Goal: Task Accomplishment & Management: Use online tool/utility

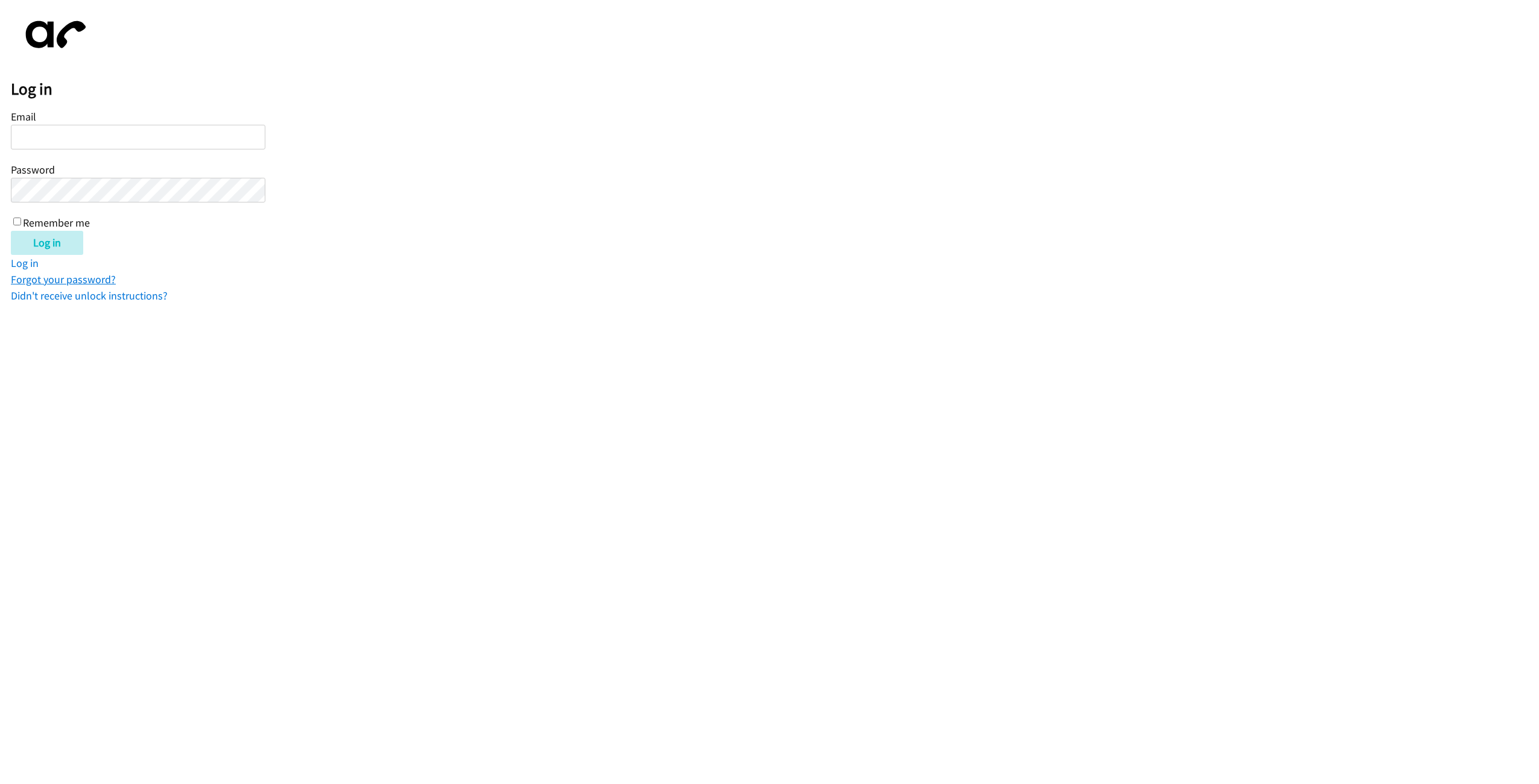
click at [56, 279] on link "Forgot your password?" at bounding box center [63, 280] width 105 height 14
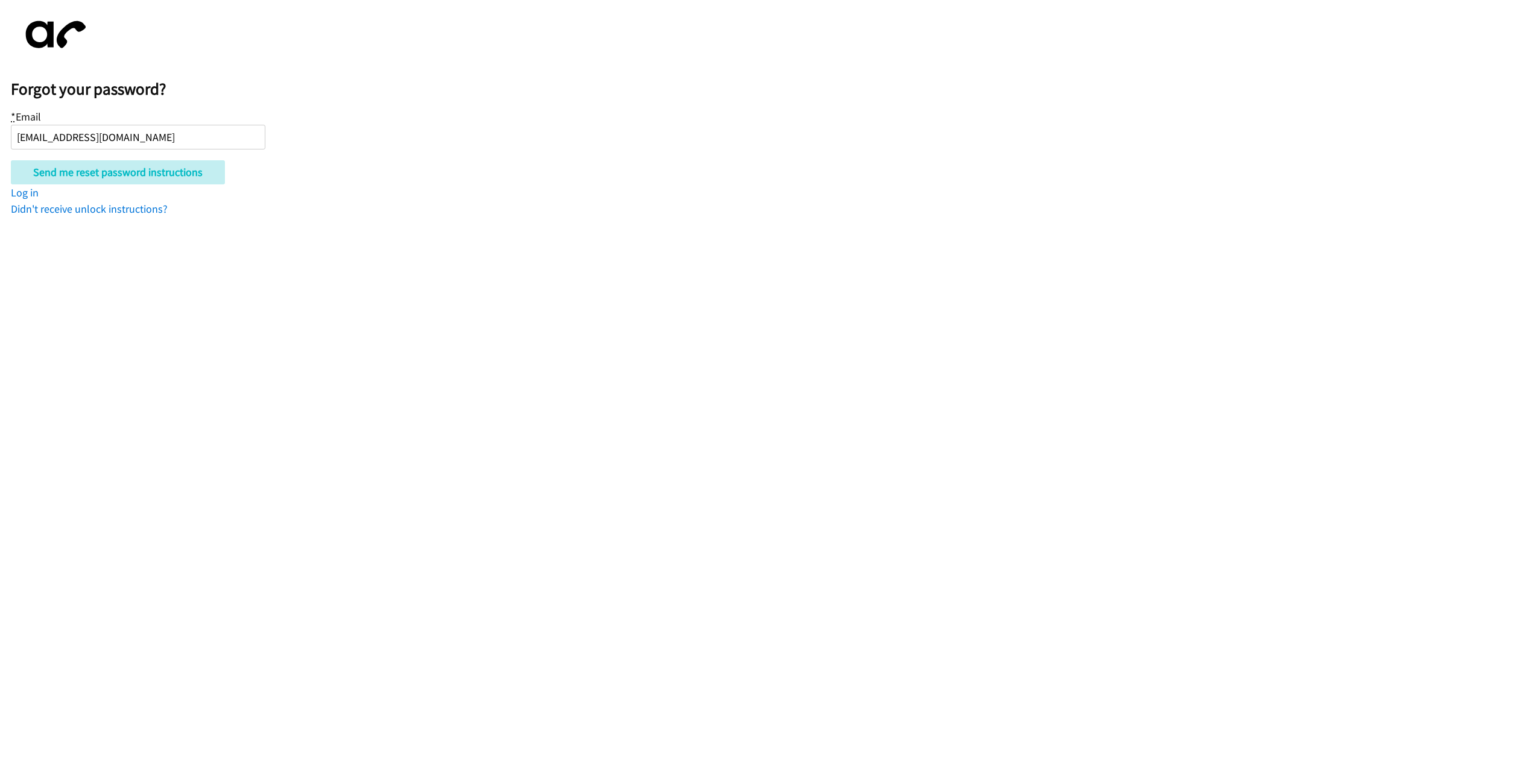
type input "[EMAIL_ADDRESS][DOMAIN_NAME]"
click at [335, 217] on html "Forgot your password? * Email hcavalli@elevatemyeyes.com Send me reset password…" at bounding box center [770, 108] width 1539 height 217
click at [189, 180] on input "Send me reset password instructions" at bounding box center [117, 172] width 214 height 24
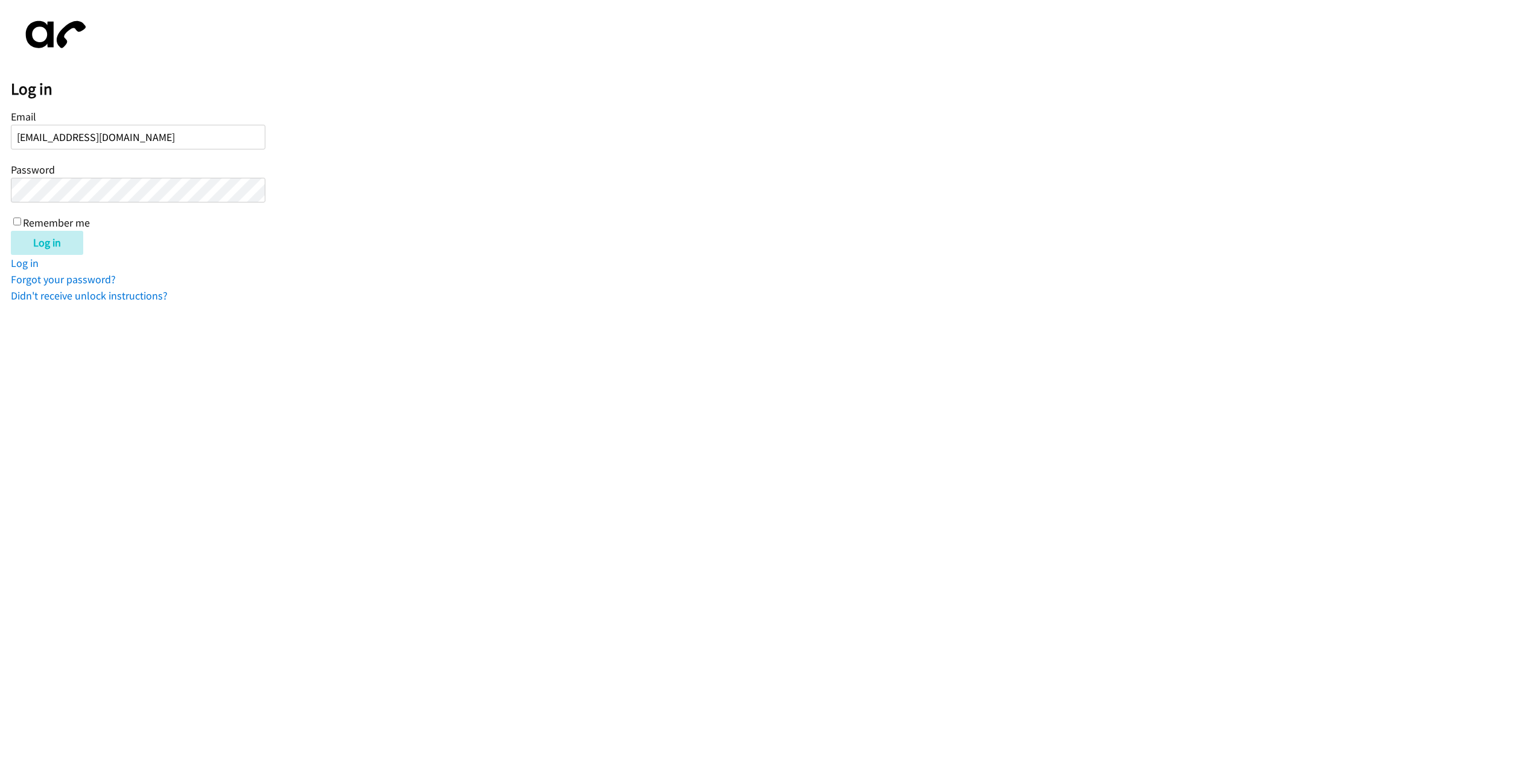
type input "[EMAIL_ADDRESS][DOMAIN_NAME]"
click at [11, 231] on input "Log in" at bounding box center [47, 242] width 72 height 24
type input "hcavalli@elevatemyeyes.com"
click at [21, 221] on div "Email hcavalli@elevatemyeyes.com Password Remember me" at bounding box center [137, 169] width 254 height 123
click at [15, 221] on input "Remember me" at bounding box center [17, 221] width 8 height 8
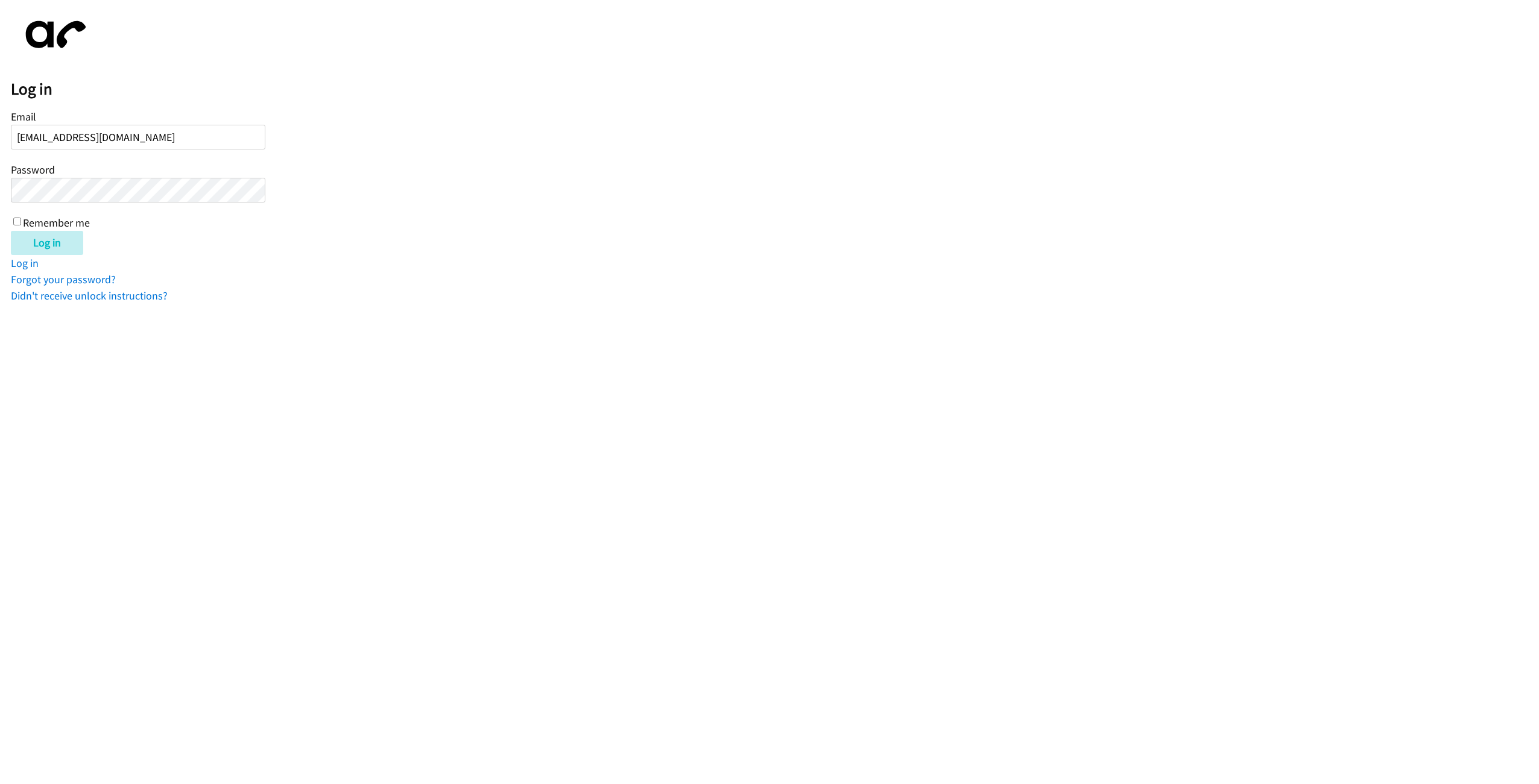
checkbox input "true"
click at [156, 238] on div "Log in" at bounding box center [775, 242] width 1528 height 24
click at [58, 246] on input "Log in" at bounding box center [47, 242] width 72 height 24
type input "j"
type input "hcavalli@elevatemyeyes.com"
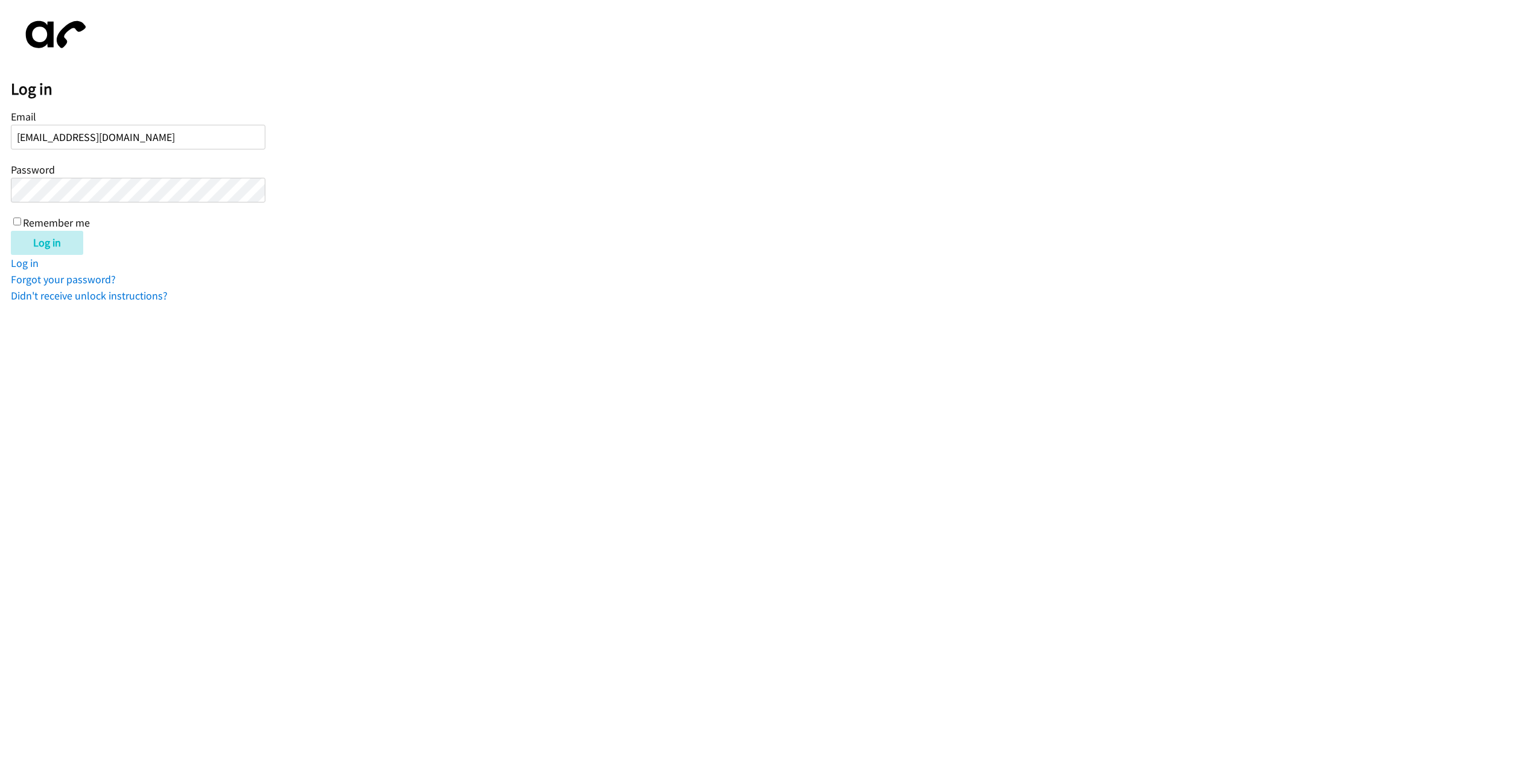
click at [11, 231] on input "Log in" at bounding box center [47, 242] width 72 height 24
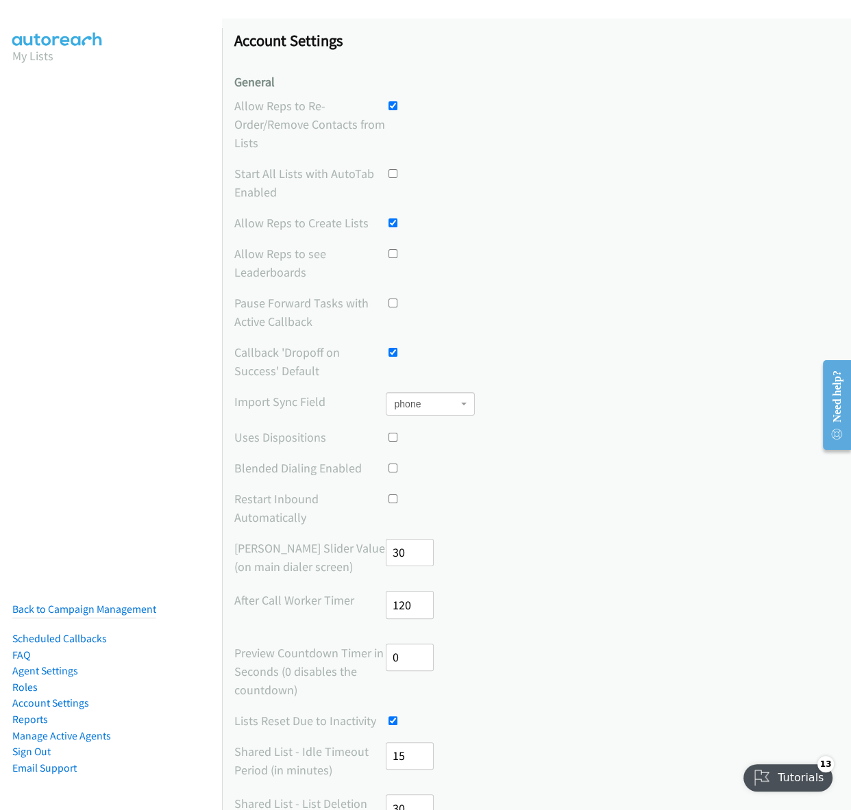
click at [464, 406] on span "phone" at bounding box center [431, 404] width 90 height 23
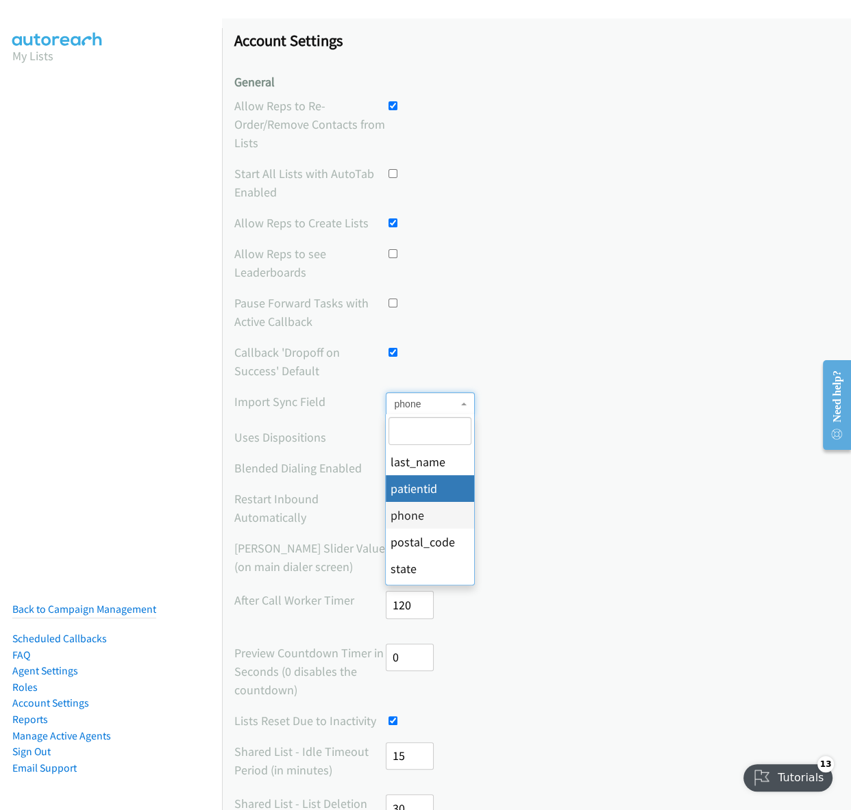
select select "patientid"
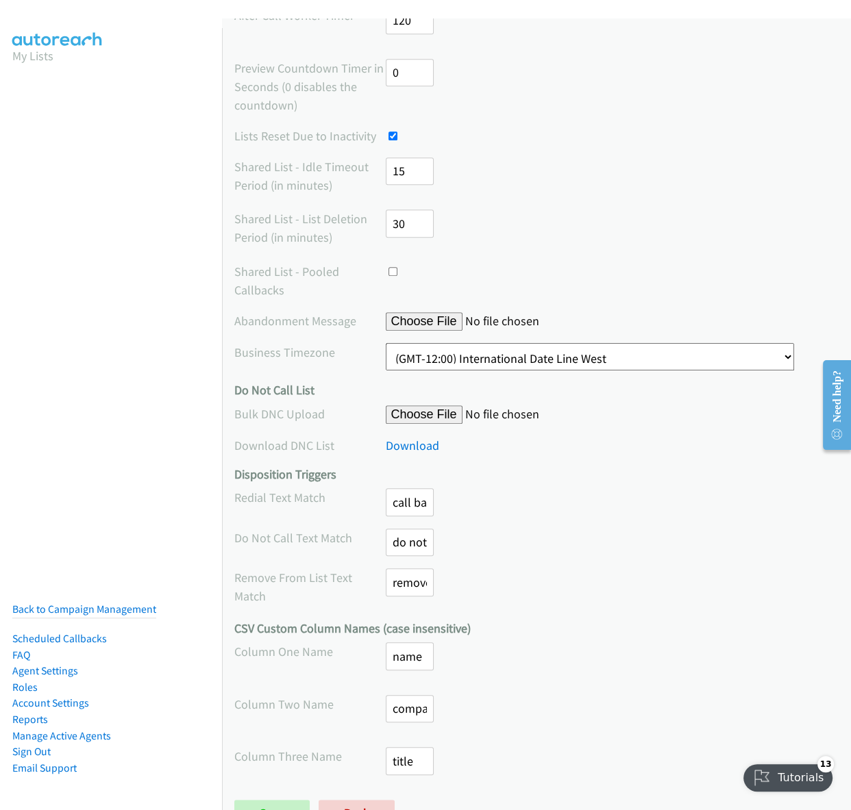
scroll to position [625, 0]
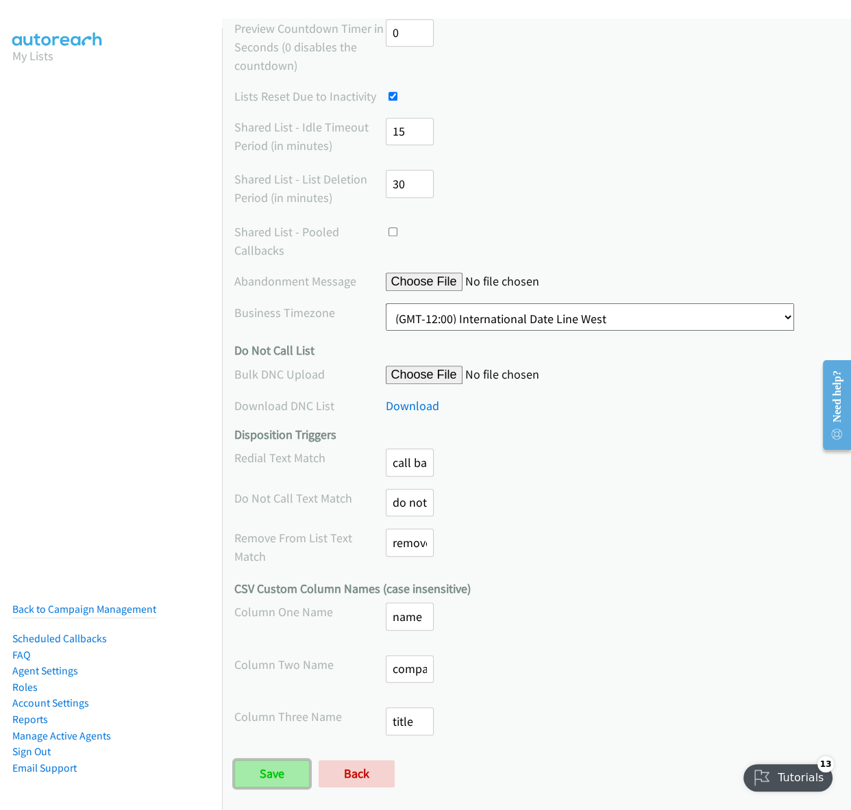
click at [281, 777] on input "Save" at bounding box center [271, 773] width 75 height 27
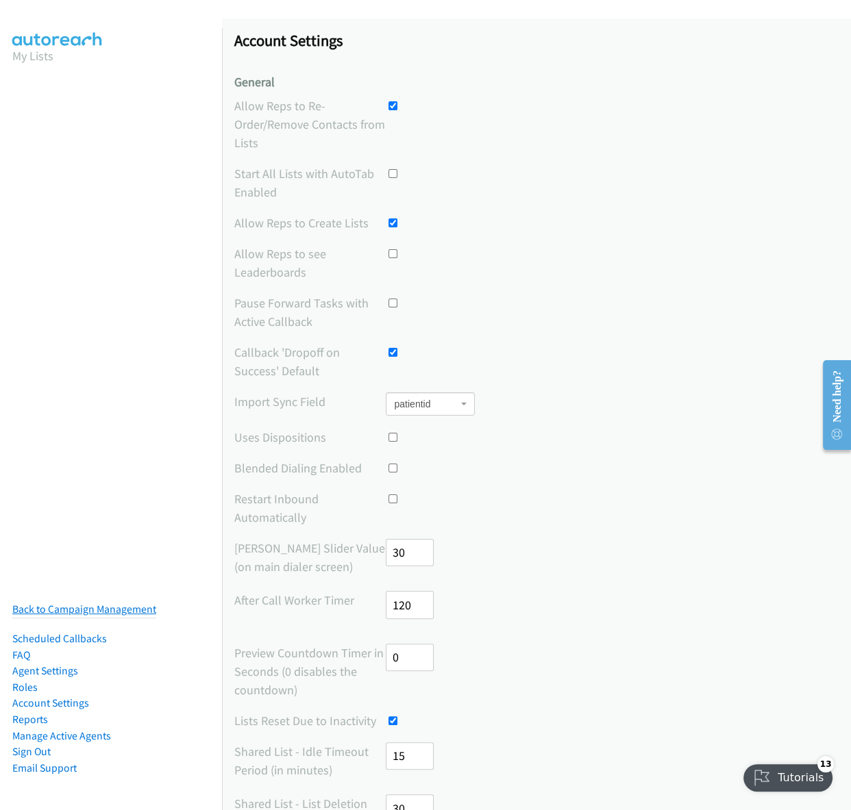
click at [75, 604] on link "Back to Campaign Management" at bounding box center [84, 609] width 144 height 13
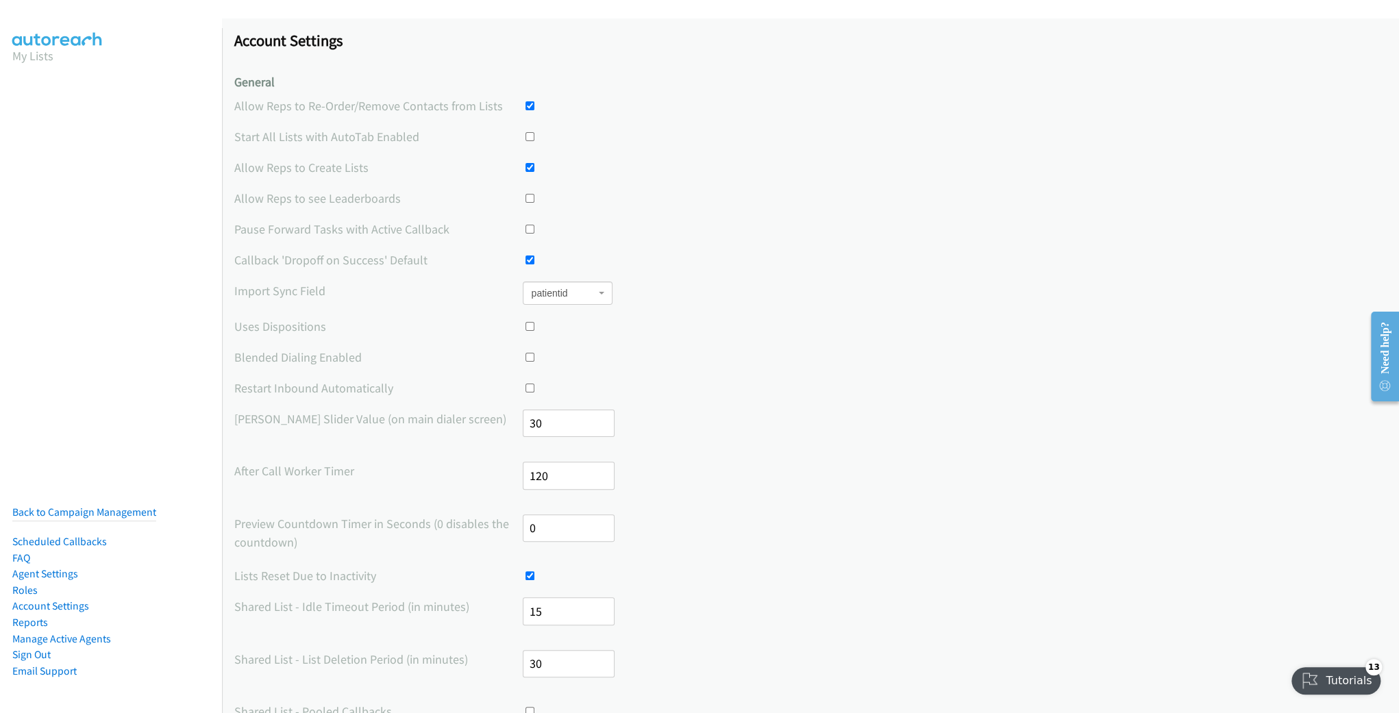
click at [678, 301] on div "city company country email examoffice external_url first_name last_name patient…" at bounding box center [955, 293] width 865 height 23
click at [559, 518] on input "0" at bounding box center [569, 528] width 92 height 28
click at [572, 527] on input "0" at bounding box center [569, 528] width 92 height 28
type input "90"
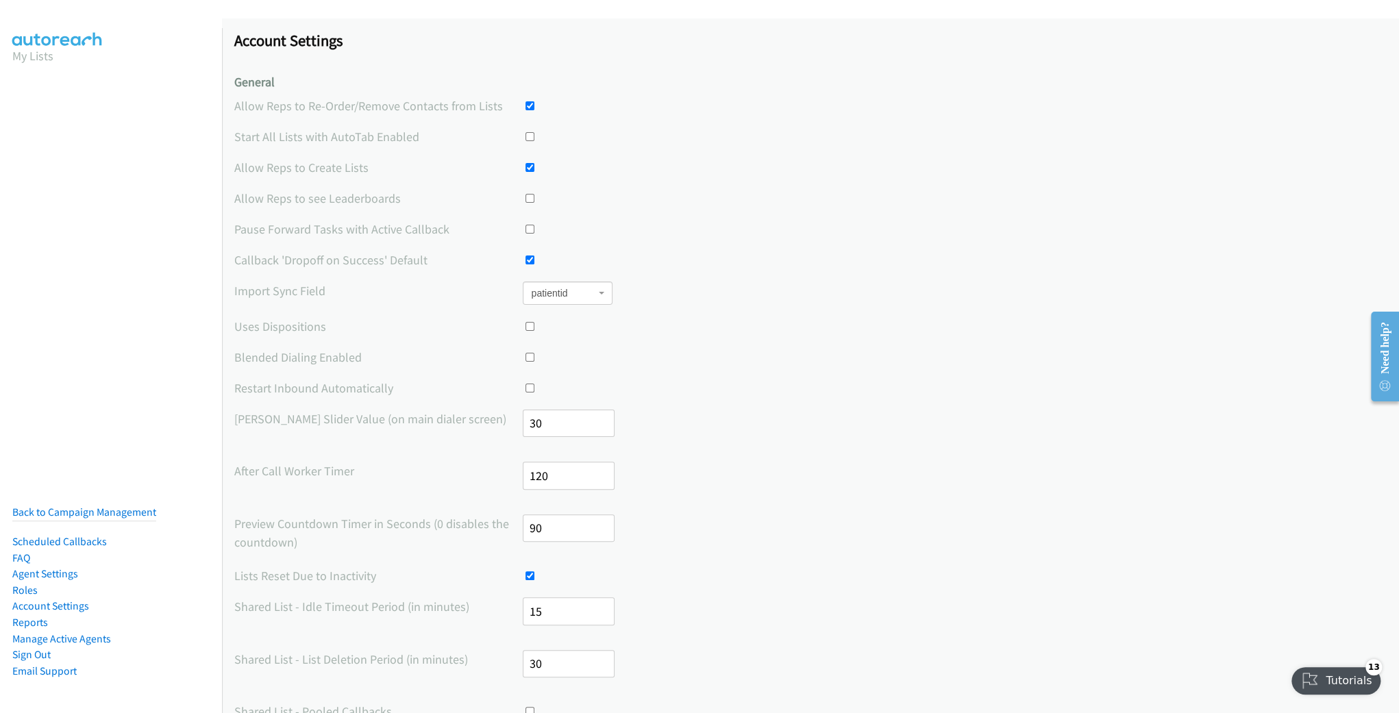
click at [734, 474] on div "After Call Worker Timer 120" at bounding box center [810, 482] width 1152 height 40
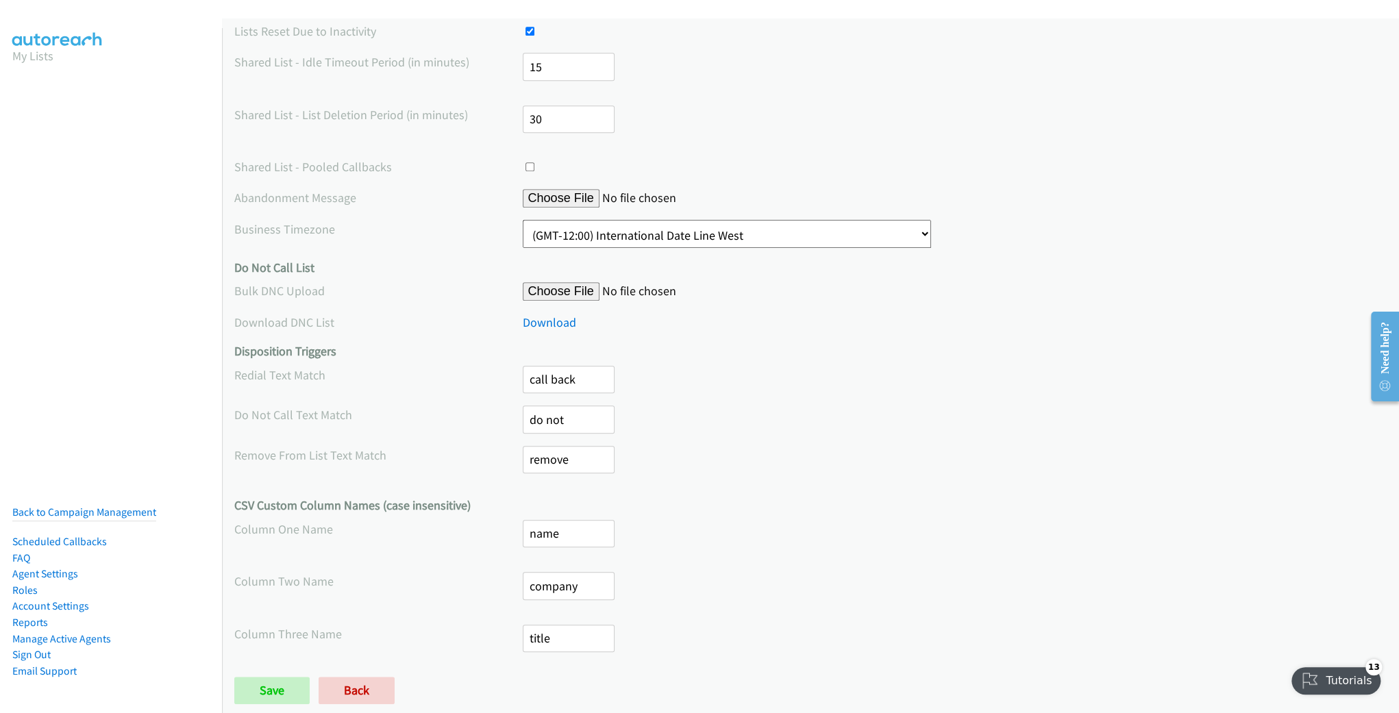
scroll to position [559, 0]
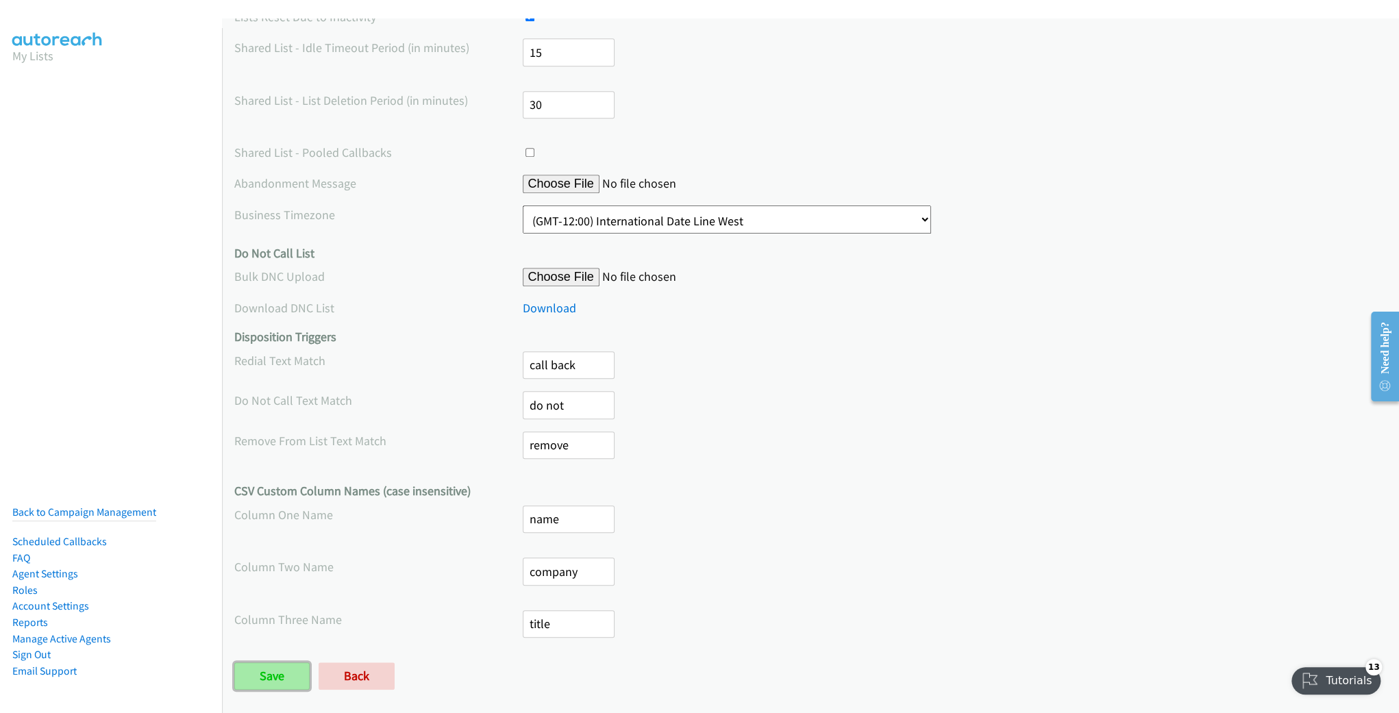
click at [270, 675] on input "Save" at bounding box center [271, 675] width 75 height 27
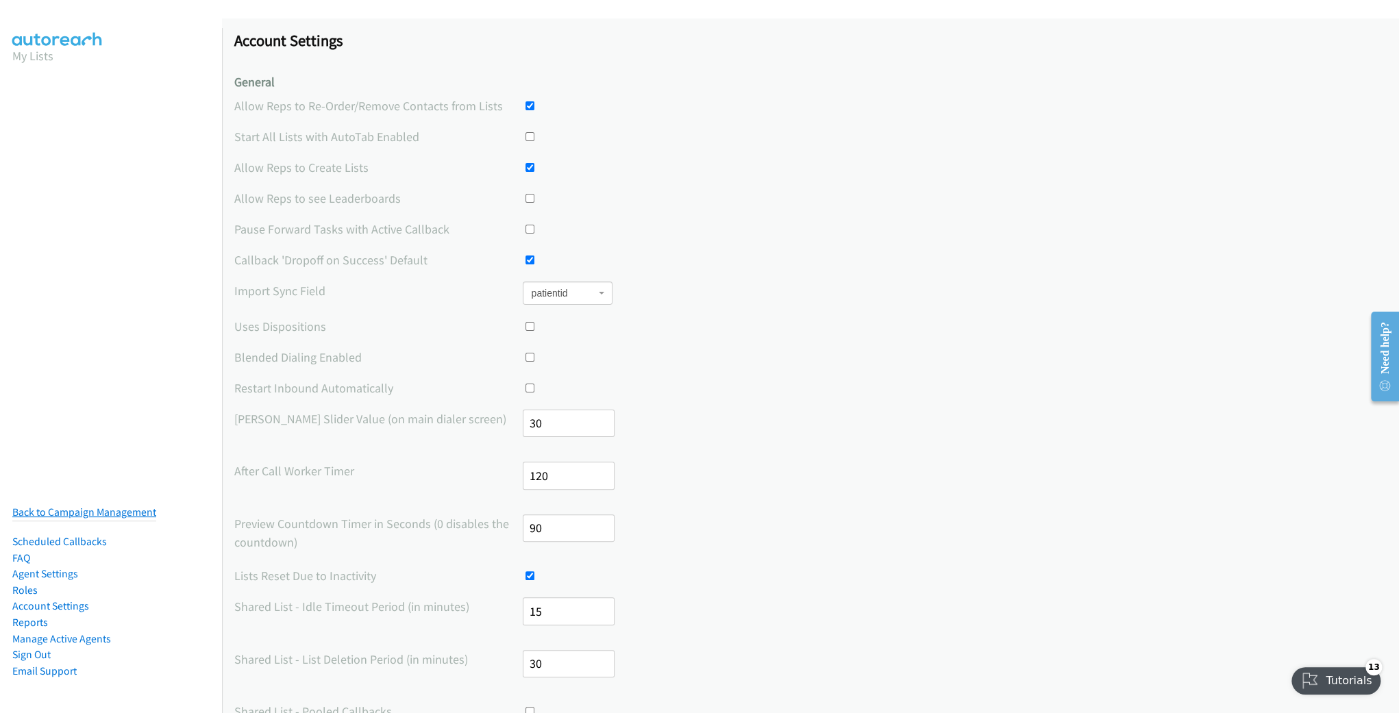
click at [137, 506] on link "Back to Campaign Management" at bounding box center [84, 512] width 144 height 13
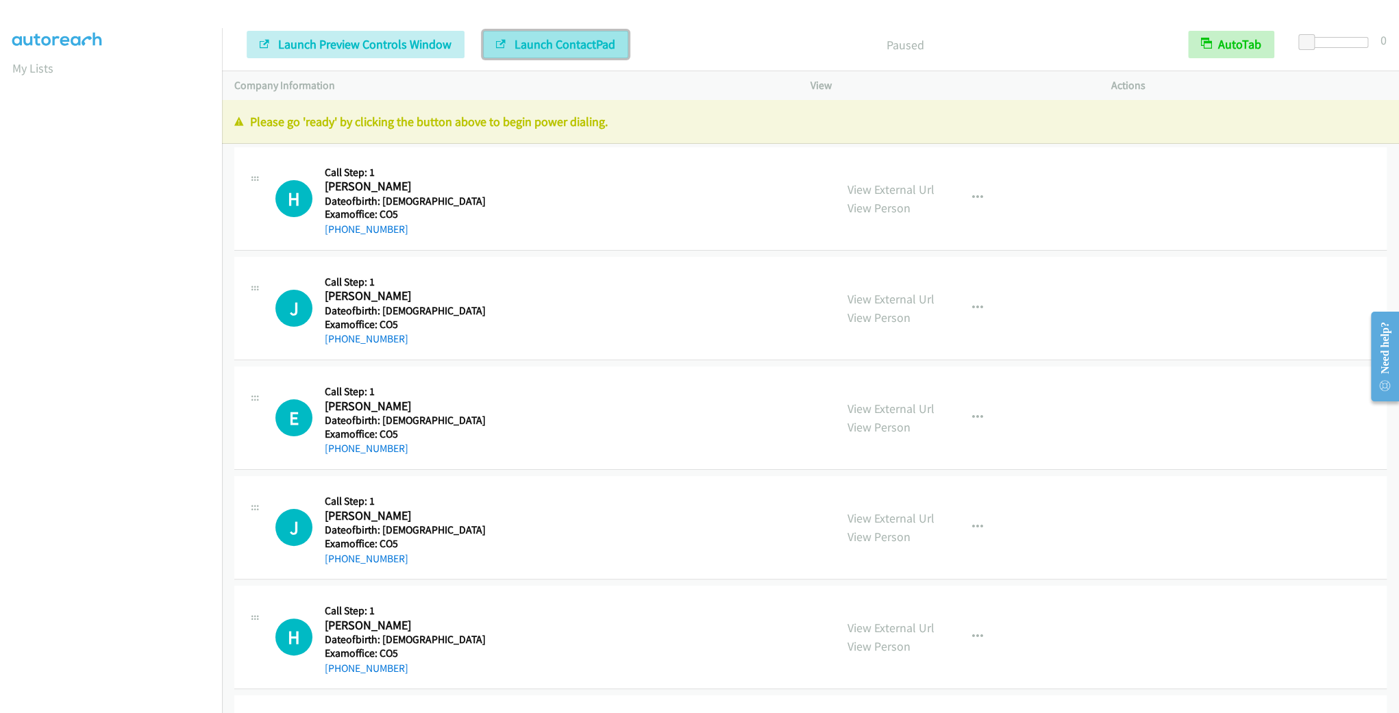
click at [548, 58] on button "Launch ContactPad" at bounding box center [555, 44] width 145 height 27
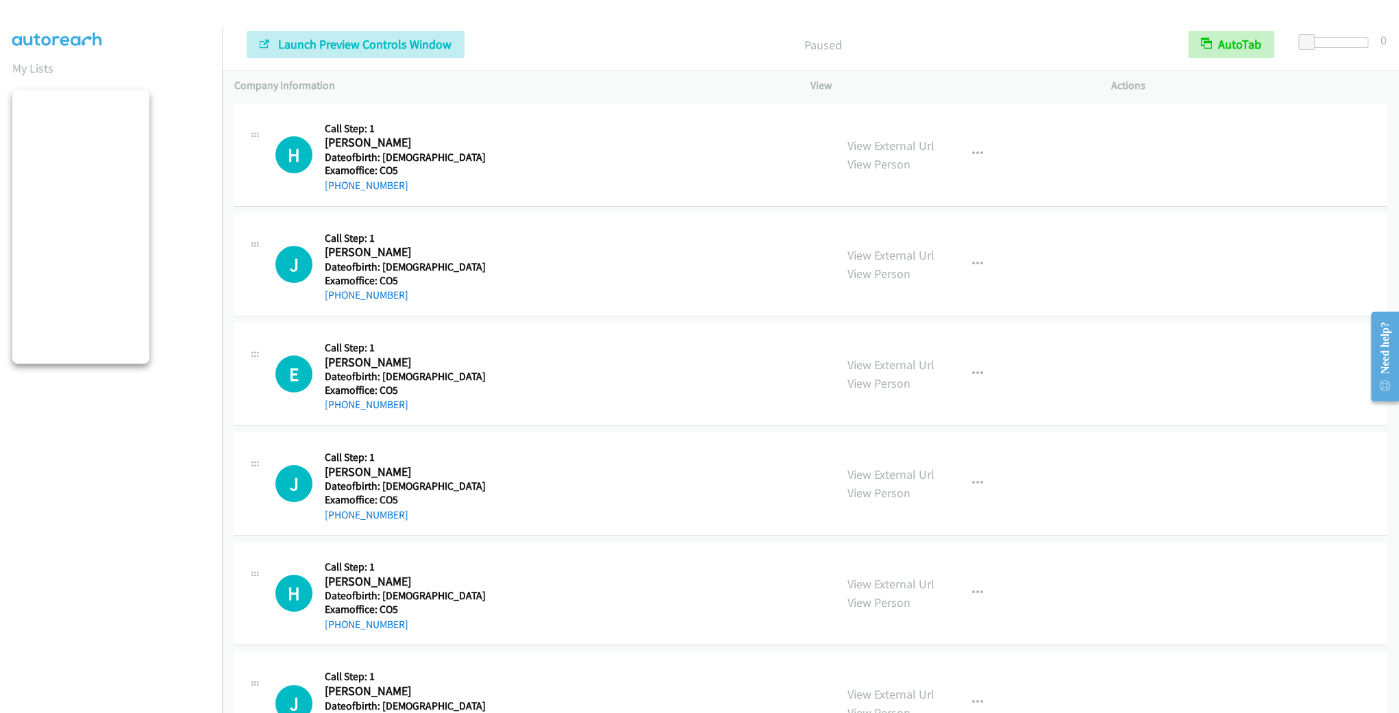
click at [197, 362] on aside "My Lists" at bounding box center [111, 202] width 222 height 348
click at [388, 38] on span "Launch Preview Controls Window" at bounding box center [364, 44] width 173 height 16
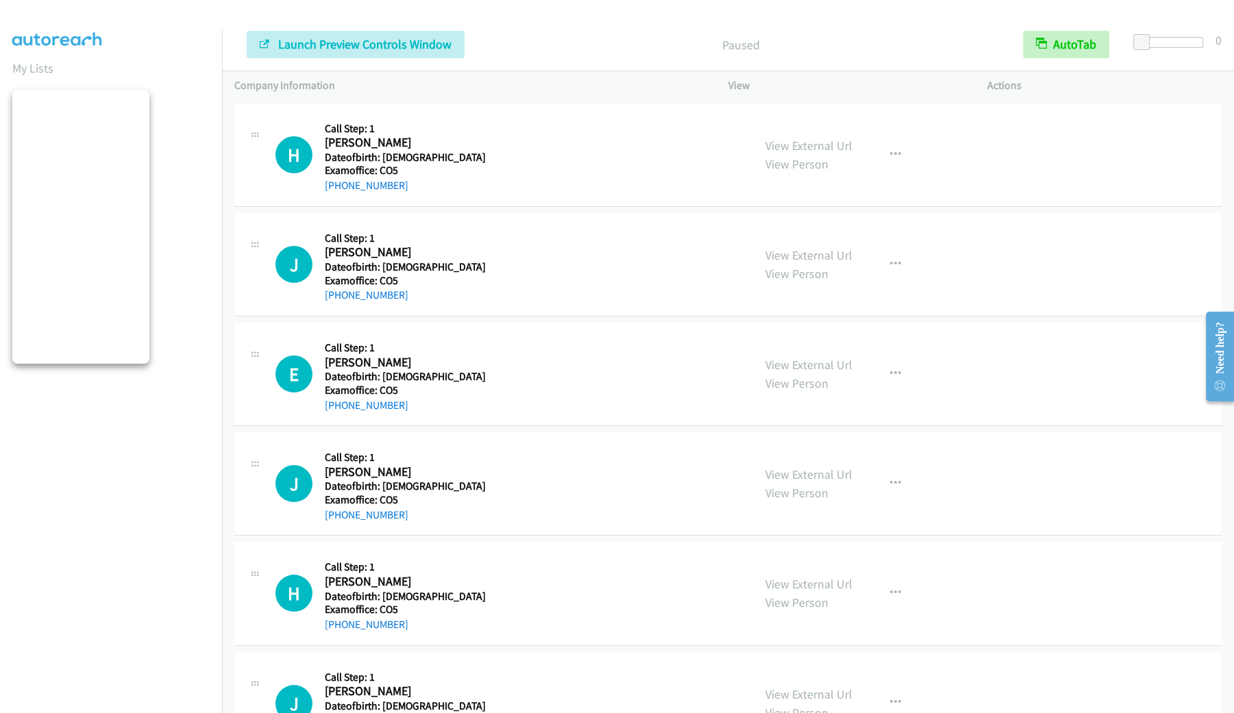
click at [162, 425] on nav "My Lists" at bounding box center [111, 384] width 223 height 713
click at [158, 423] on nav "My Lists" at bounding box center [111, 384] width 223 height 713
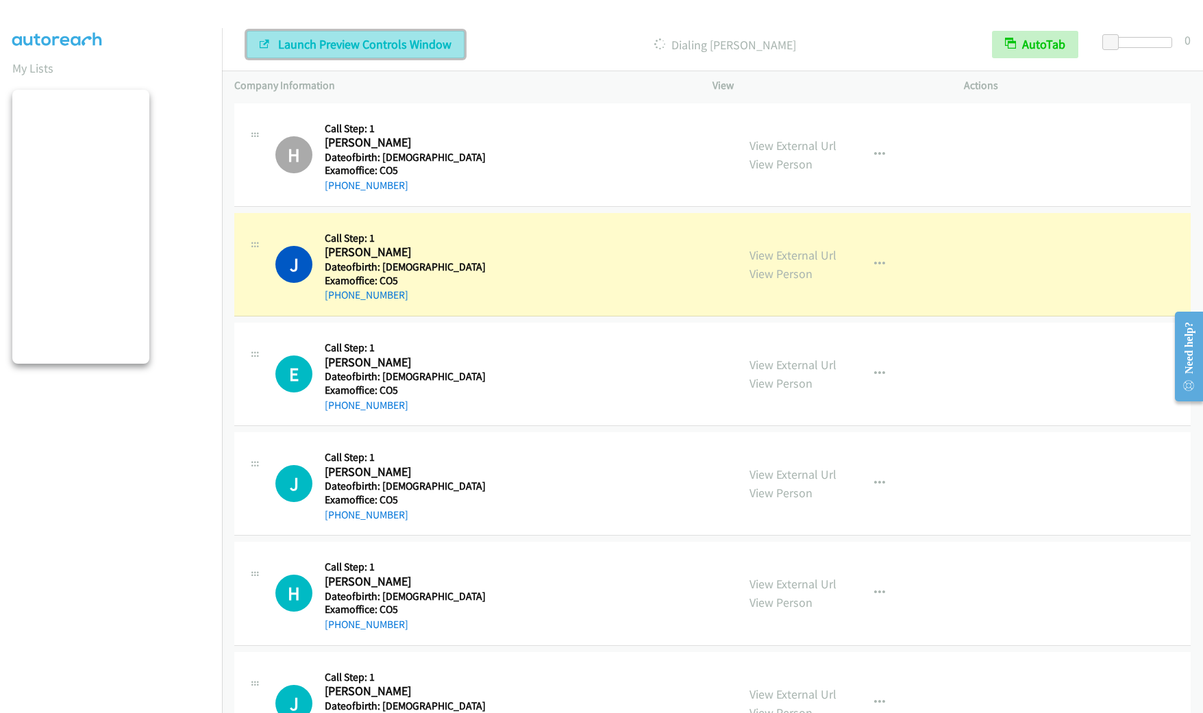
click at [404, 51] on button "Launch Preview Controls Window" at bounding box center [356, 44] width 218 height 27
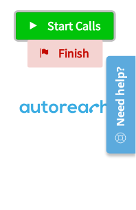
click at [34, 26] on icon at bounding box center [34, 27] width 10 height 10
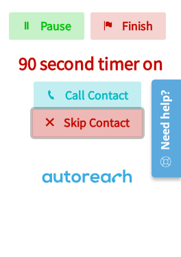
click at [73, 121] on span "Skip Contact" at bounding box center [97, 122] width 66 height 16
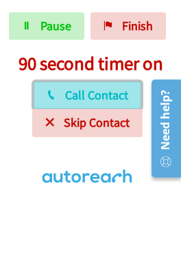
click at [86, 99] on span "Call Contact" at bounding box center [96, 95] width 63 height 16
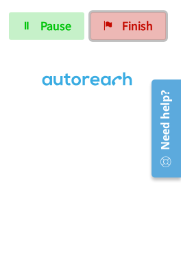
click at [109, 33] on link "Finish" at bounding box center [127, 25] width 75 height 27
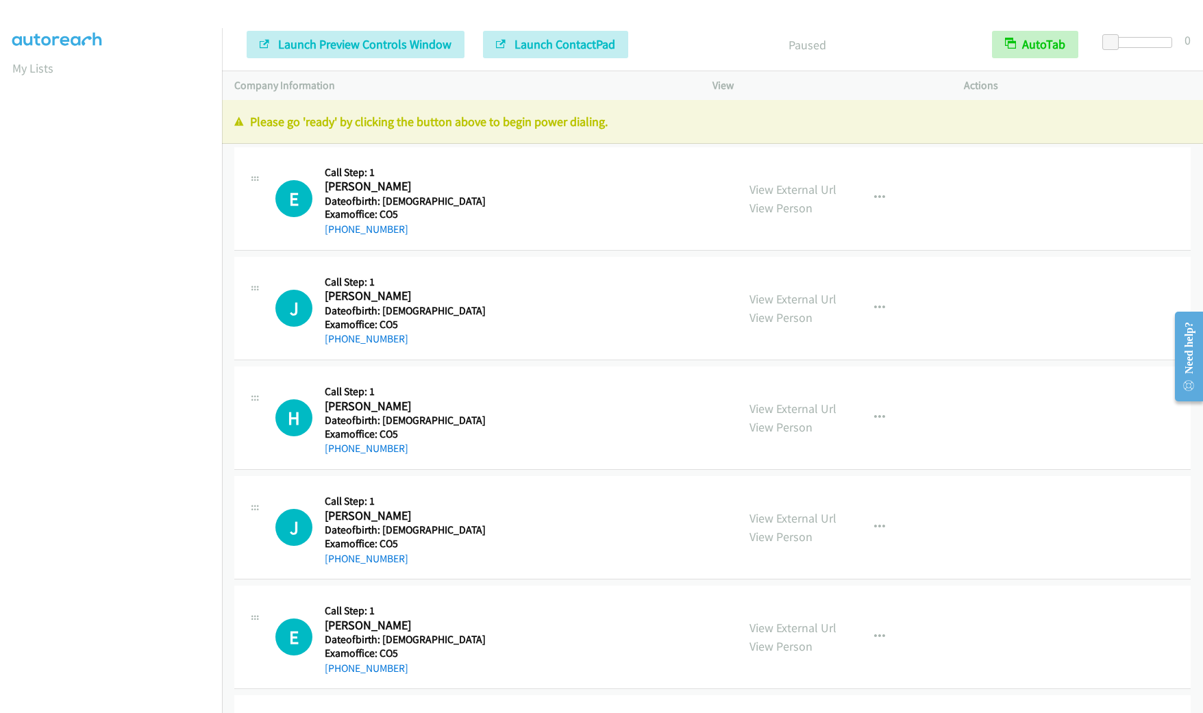
click at [212, 240] on aside "My Lists" at bounding box center [111, 202] width 222 height 348
click at [525, 48] on span "Launch ContactPad" at bounding box center [564, 44] width 101 height 16
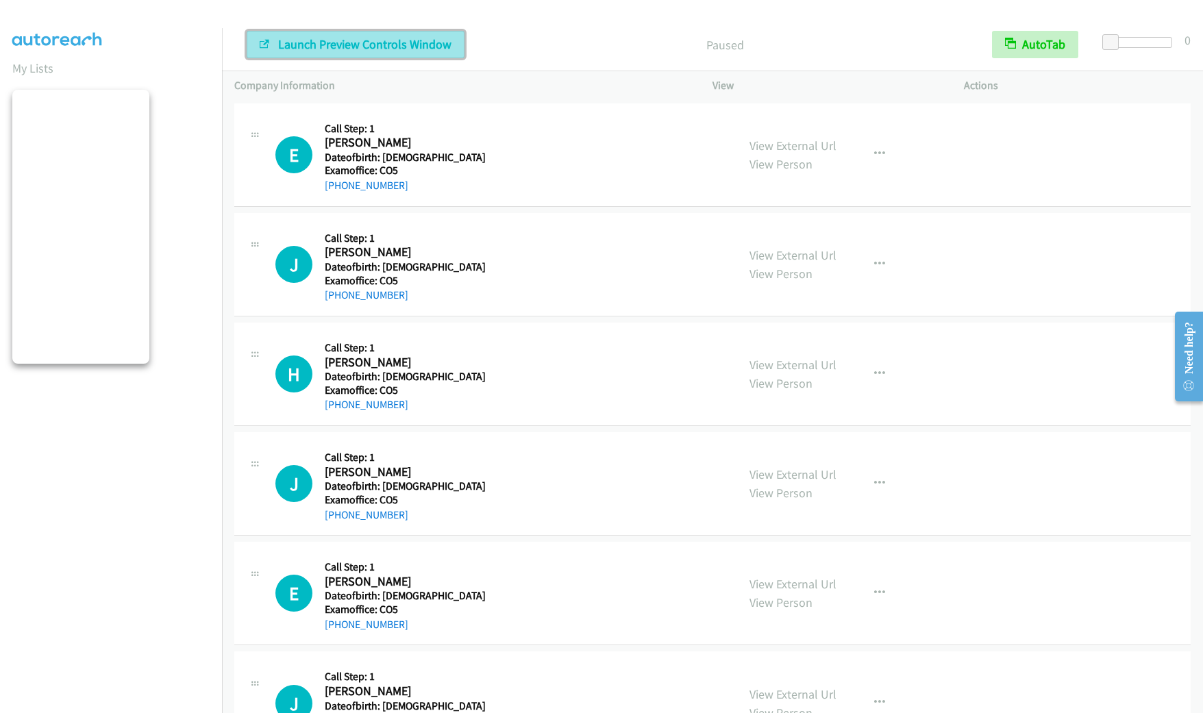
click at [420, 49] on span "Launch Preview Controls Window" at bounding box center [364, 44] width 173 height 16
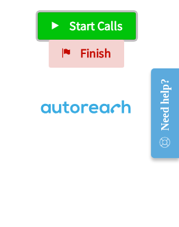
click at [71, 31] on span "Start Calls" at bounding box center [95, 26] width 53 height 16
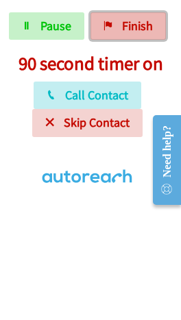
click at [119, 23] on link "Finish" at bounding box center [127, 25] width 75 height 27
